Goal: Browse casually: Explore the website without a specific task or goal

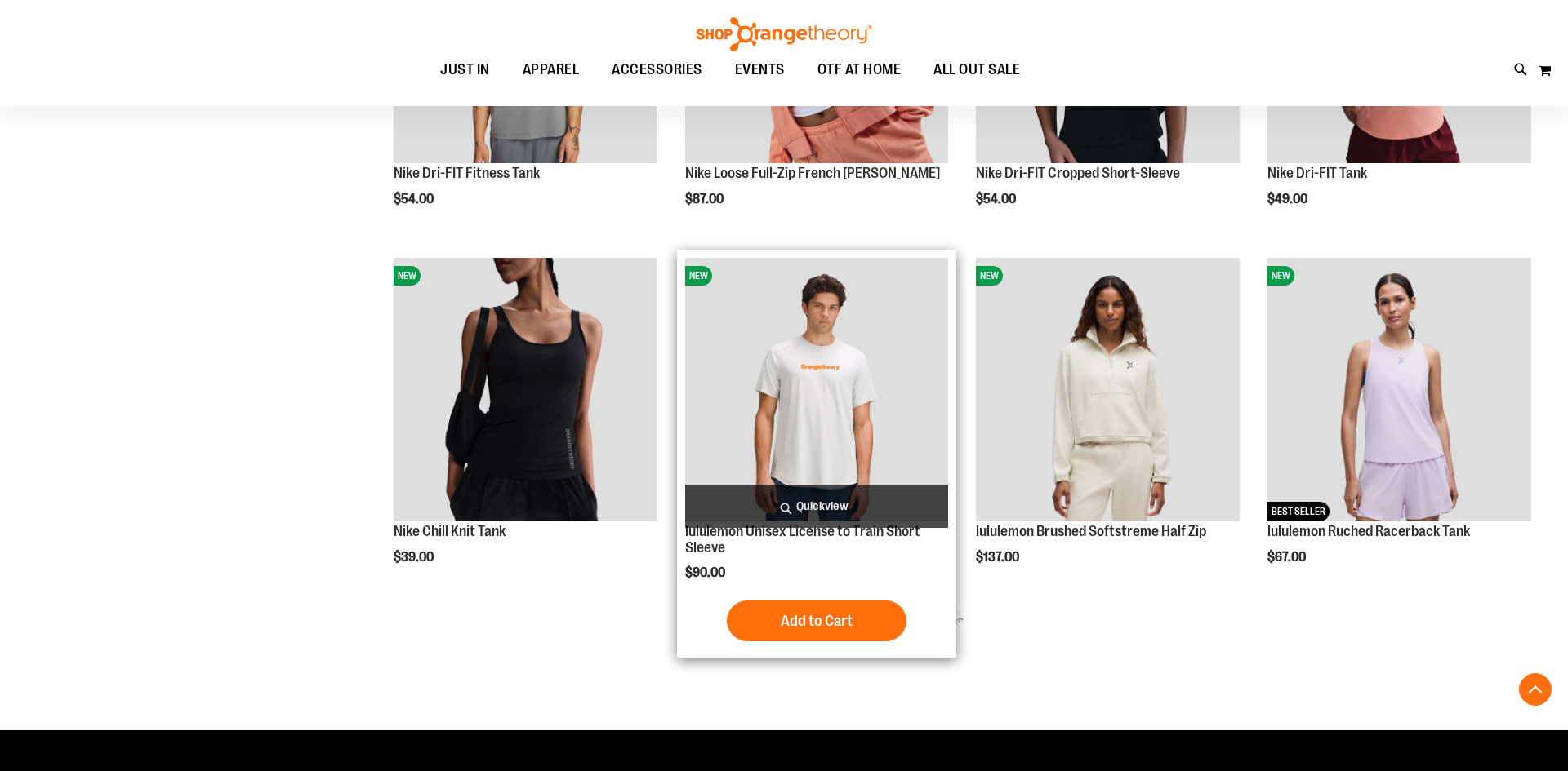
scroll to position [786, 0]
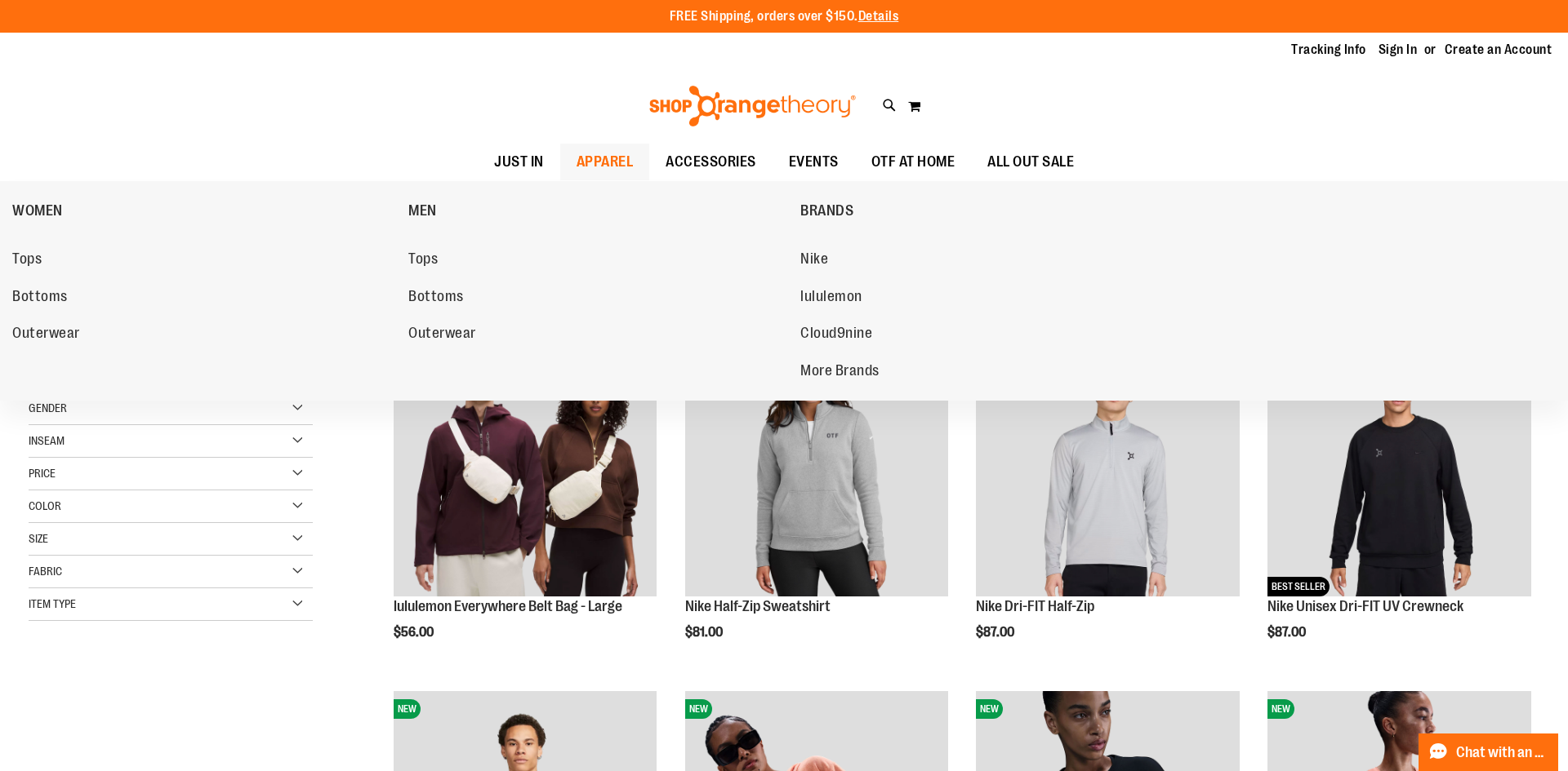
click at [560, 164] on link "APPAREL" at bounding box center [605, 162] width 90 height 37
